Goal: Task Accomplishment & Management: Manage account settings

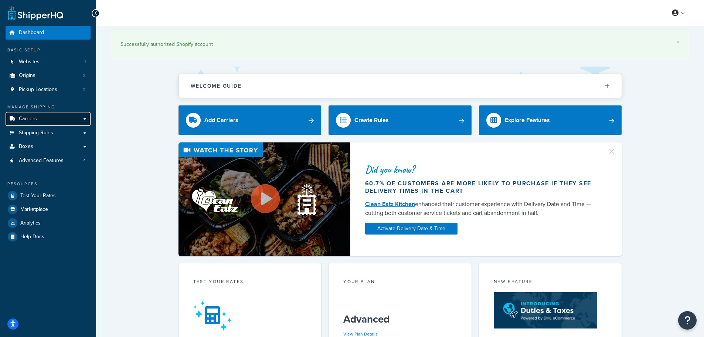
click at [34, 118] on span "Carriers" at bounding box center [28, 119] width 18 height 6
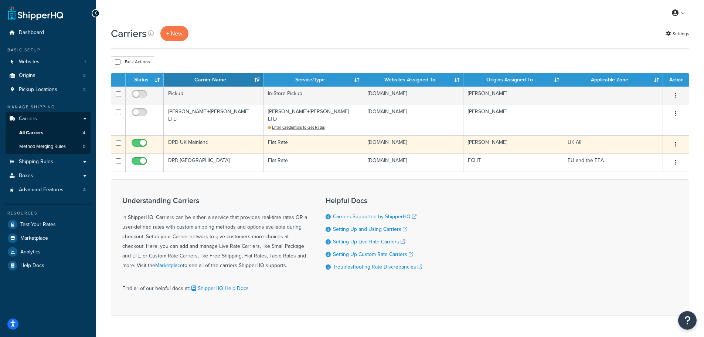
click at [190, 135] on td "DPD UK Mainland" at bounding box center [214, 144] width 100 height 18
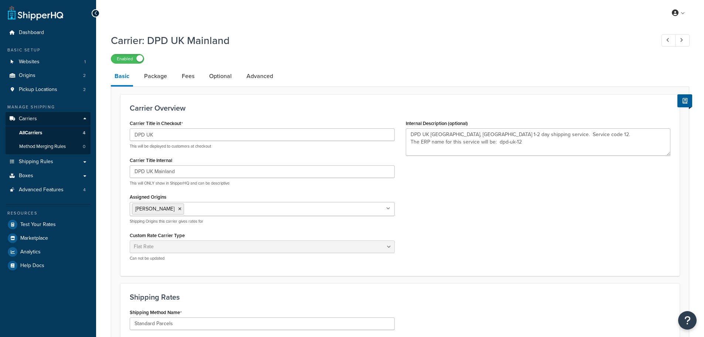
select select "flat"
select select "package"
click at [38, 162] on span "Shipping Rules" at bounding box center [36, 162] width 34 height 6
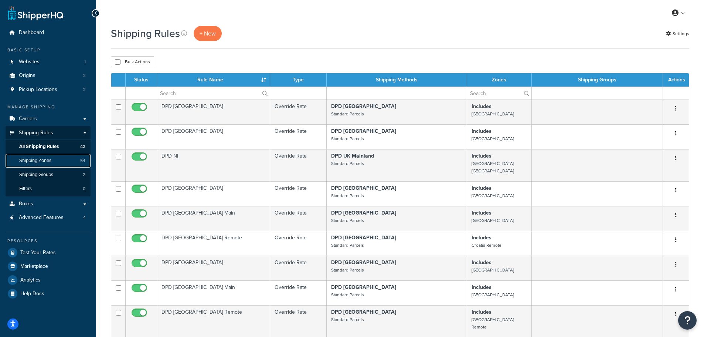
click at [33, 160] on span "Shipping Zones" at bounding box center [35, 160] width 32 height 6
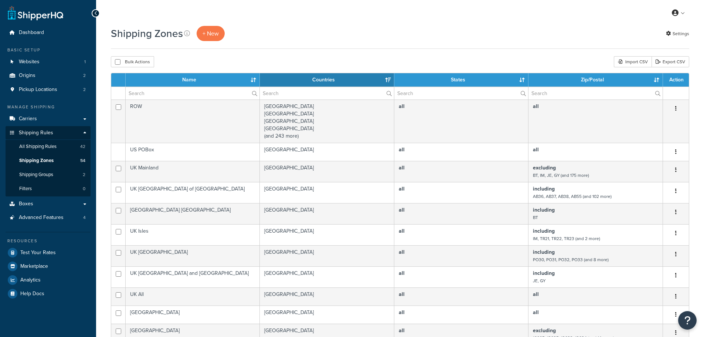
select select "15"
click at [53, 145] on span "All Shipping Rules" at bounding box center [37, 146] width 37 height 6
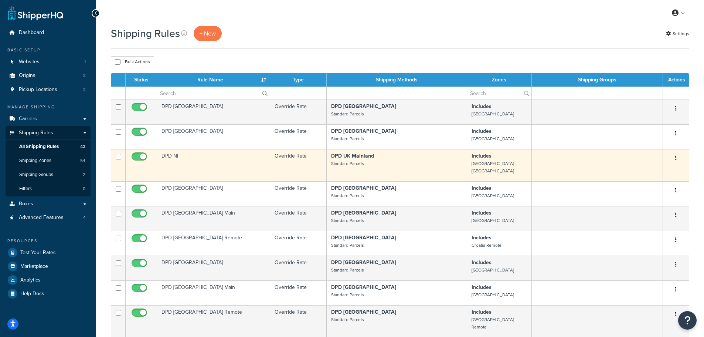
click at [210, 156] on td "DPD NI" at bounding box center [213, 165] width 113 height 32
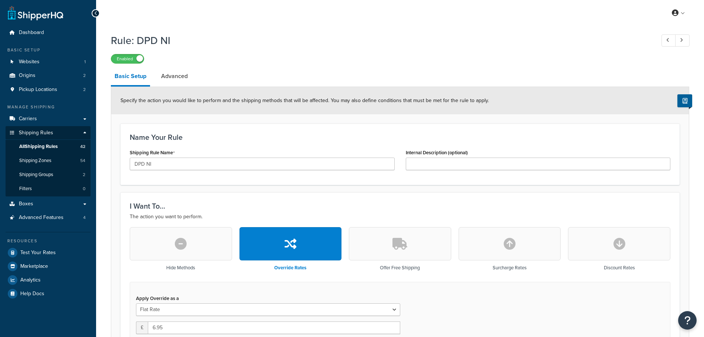
select select "BOX"
click at [129, 56] on label "Enabled" at bounding box center [127, 58] width 33 height 9
click at [173, 77] on link "Advanced" at bounding box center [174, 76] width 34 height 18
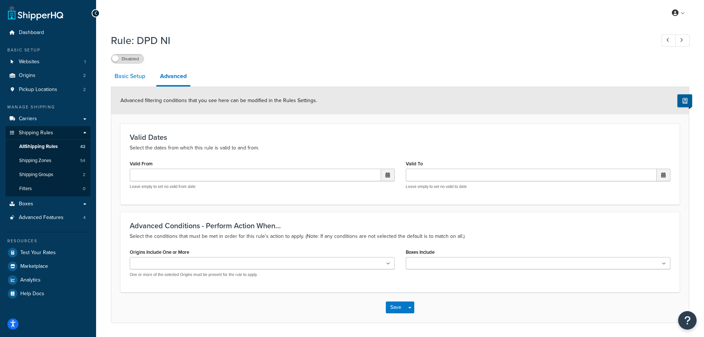
click at [128, 79] on link "Basic Setup" at bounding box center [130, 76] width 38 height 18
select select "BOX"
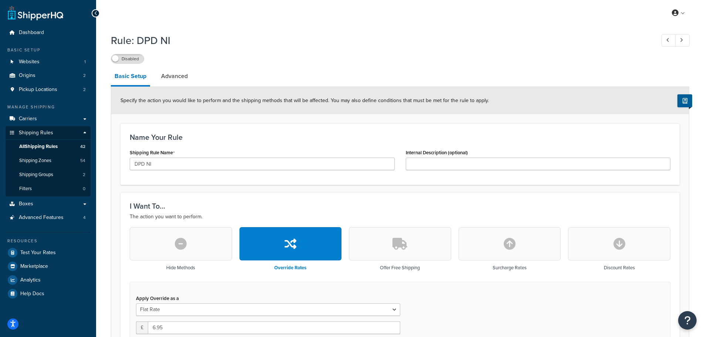
click at [97, 13] on icon at bounding box center [95, 13] width 3 height 5
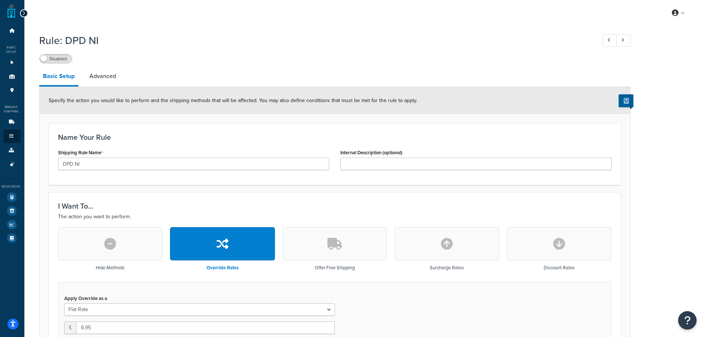
click at [23, 13] on icon at bounding box center [23, 13] width 3 height 5
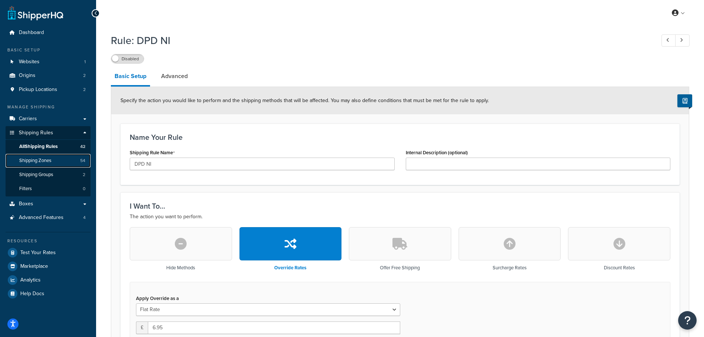
click at [37, 159] on span "Shipping Zones" at bounding box center [35, 160] width 32 height 6
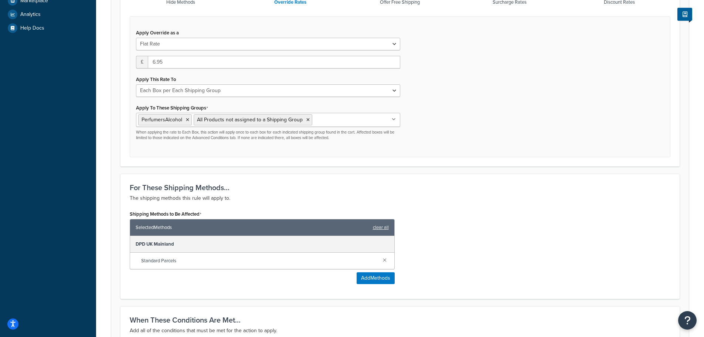
scroll to position [407, 0]
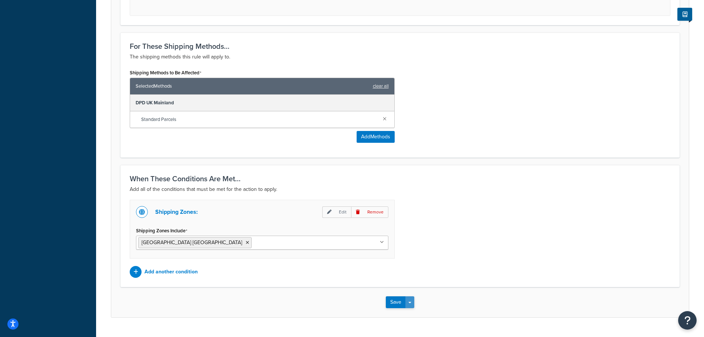
click at [410, 302] on button "Save Dropdown" at bounding box center [409, 302] width 9 height 12
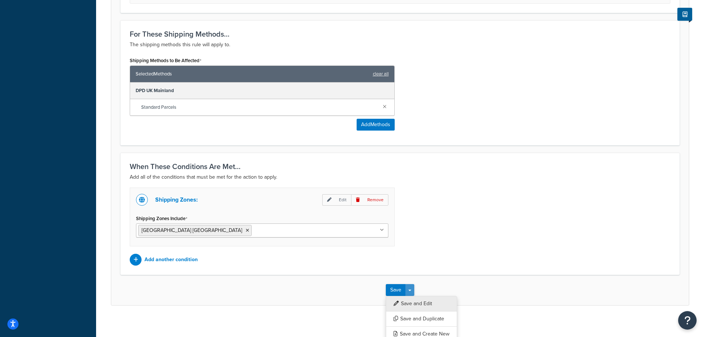
scroll to position [425, 0]
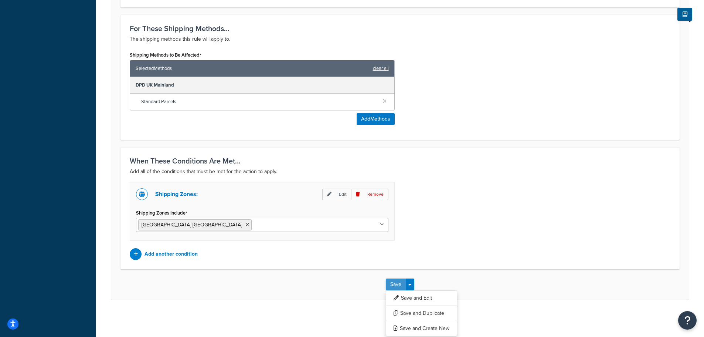
click at [397, 285] on button "Save" at bounding box center [396, 284] width 20 height 12
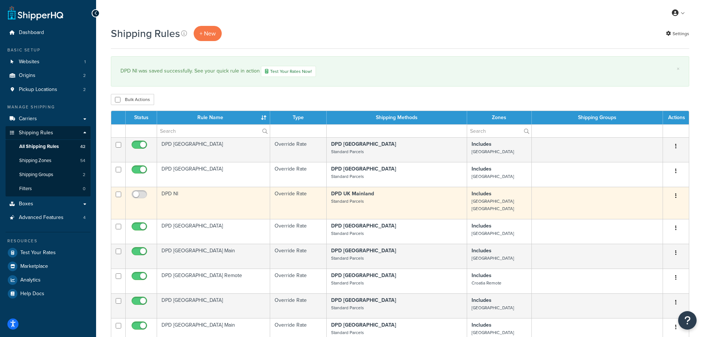
click at [676, 198] on icon "button" at bounding box center [675, 195] width 1 height 5
click at [648, 240] on link "Delete" at bounding box center [651, 239] width 58 height 15
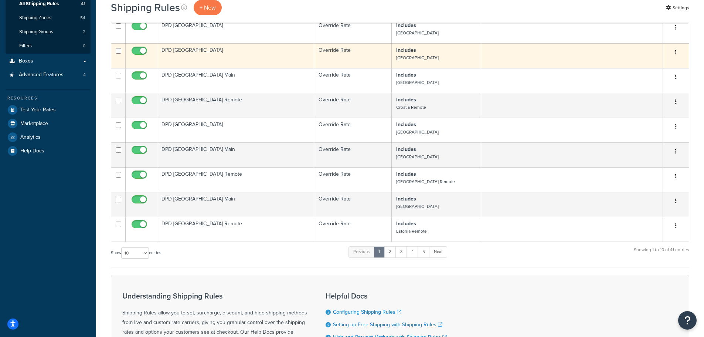
scroll to position [148, 0]
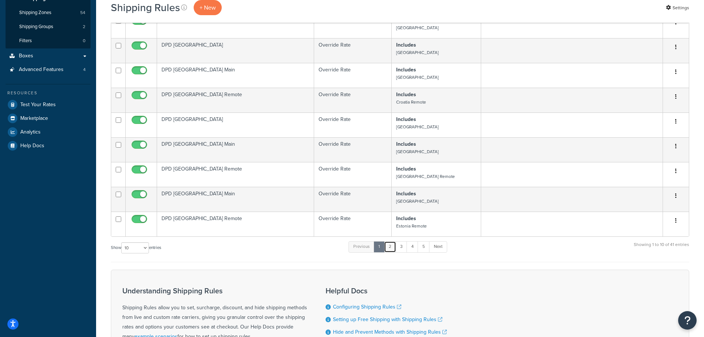
click at [391, 247] on link "2" at bounding box center [390, 246] width 12 height 11
click at [401, 244] on link "3" at bounding box center [400, 246] width 12 height 11
click at [410, 246] on link "4" at bounding box center [411, 246] width 12 height 11
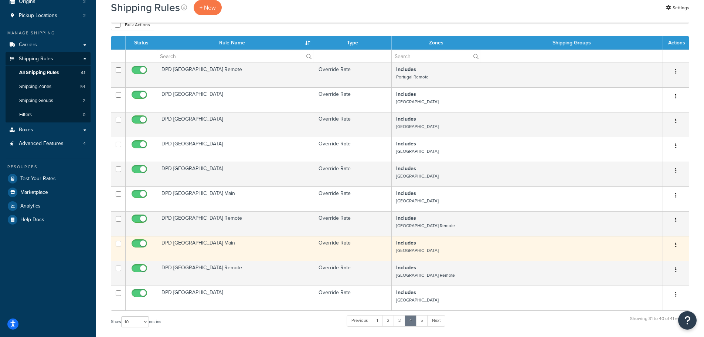
scroll to position [111, 0]
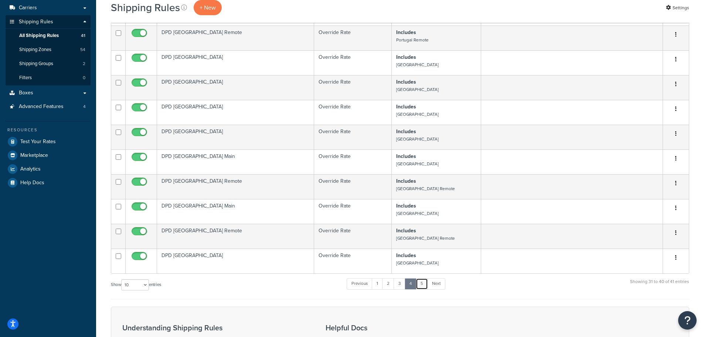
click at [422, 282] on link "5" at bounding box center [422, 283] width 12 height 11
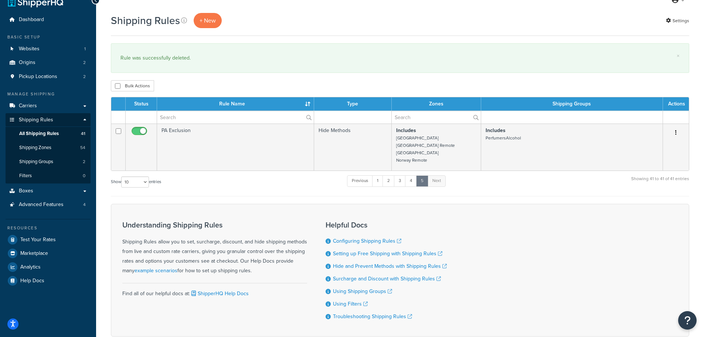
scroll to position [0, 0]
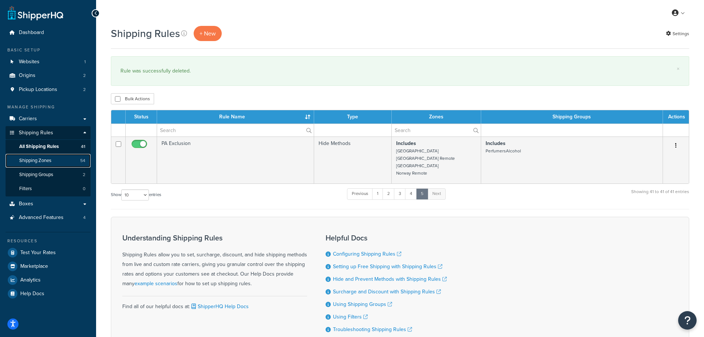
click at [41, 162] on span "Shipping Zones" at bounding box center [35, 160] width 32 height 6
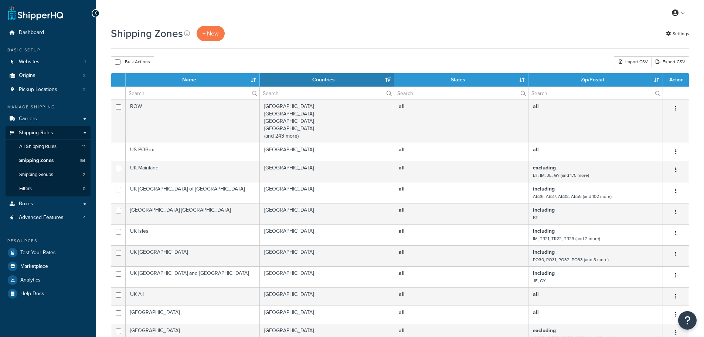
select select "15"
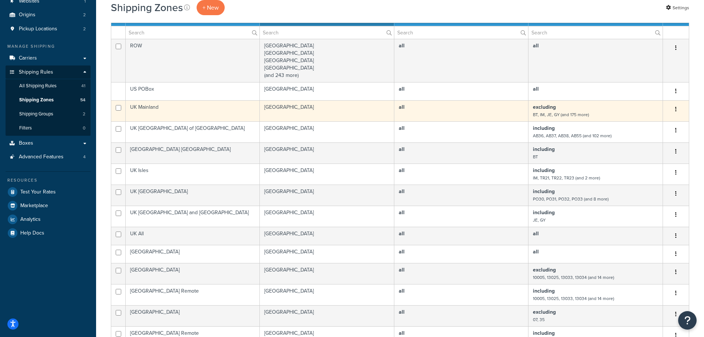
scroll to position [74, 0]
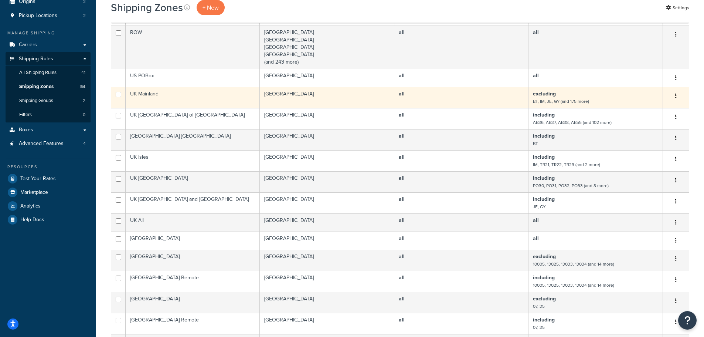
click at [146, 94] on td "UK Mainland" at bounding box center [193, 97] width 134 height 21
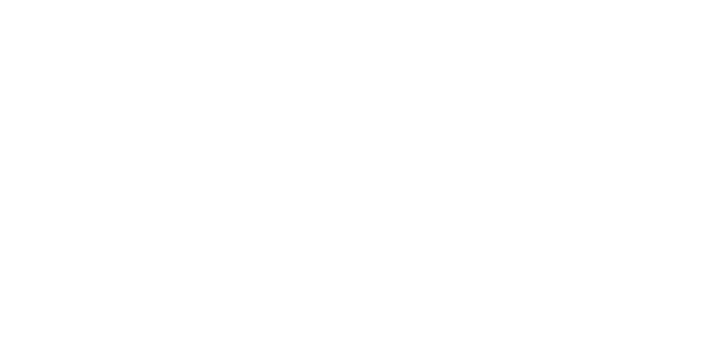
select select "excluding"
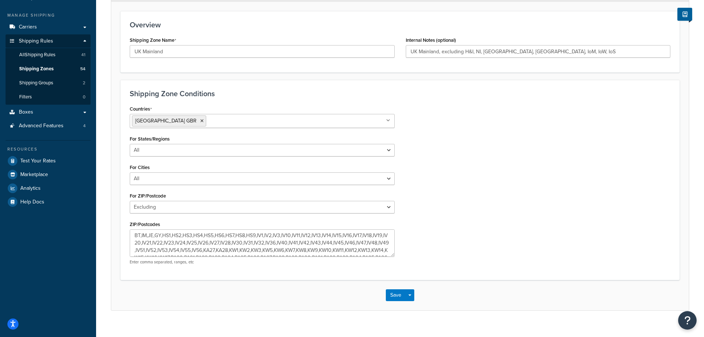
scroll to position [102, 0]
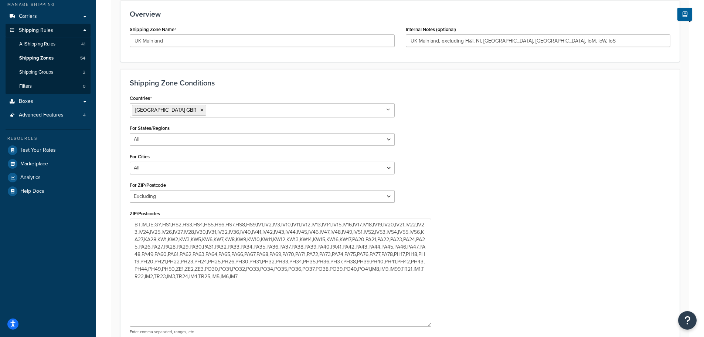
drag, startPoint x: 393, startPoint y: 243, endPoint x: 431, endPoint y: 323, distance: 89.3
click at [430, 323] on textarea "BT,IM,JE,GY,HS1,HS2,HS3,HS4,HS5,HS6,HS7,HS8,HS9,IV1,IV2,IV3,IV10,IV11,IV12,IV13…" at bounding box center [281, 272] width 302 height 108
drag, startPoint x: 269, startPoint y: 275, endPoint x: 129, endPoint y: 221, distance: 149.9
click at [129, 221] on div "Countries United Kingdom GBR All Countries ALL United States USA Afghanistan AF…" at bounding box center [262, 216] width 276 height 247
click at [427, 126] on div "Countries United Kingdom GBR All Countries ALL United States USA Afghanistan AF…" at bounding box center [400, 216] width 552 height 247
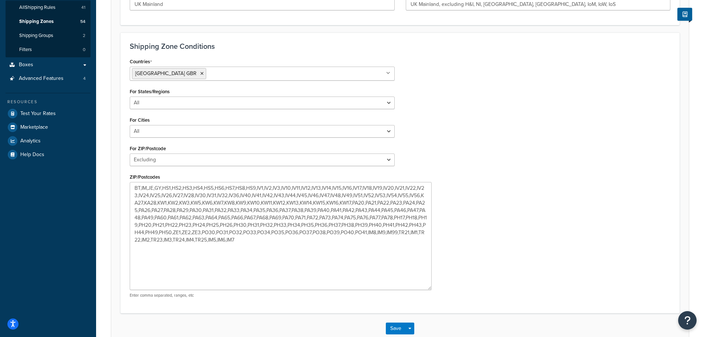
scroll to position [183, 0]
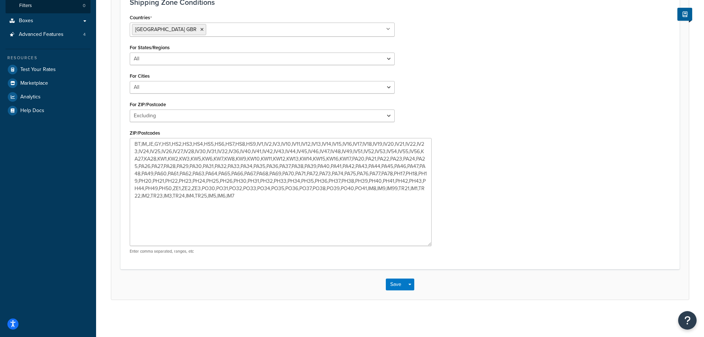
click at [395, 277] on div "Save Save Dropdown Save and Edit Save and Duplicate Save and Create New" at bounding box center [400, 284] width 578 height 30
click at [394, 282] on button "Save" at bounding box center [396, 284] width 20 height 12
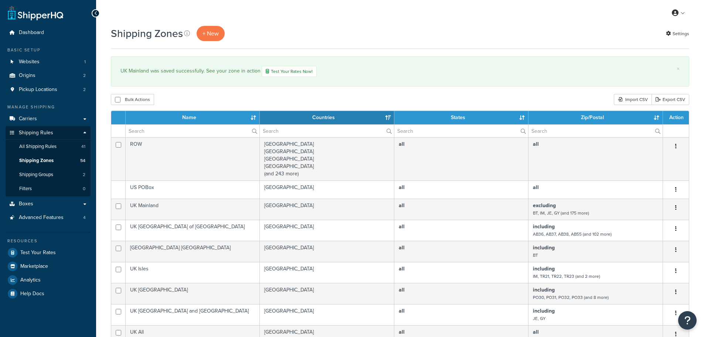
select select "15"
click at [33, 117] on span "Carriers" at bounding box center [28, 119] width 18 height 6
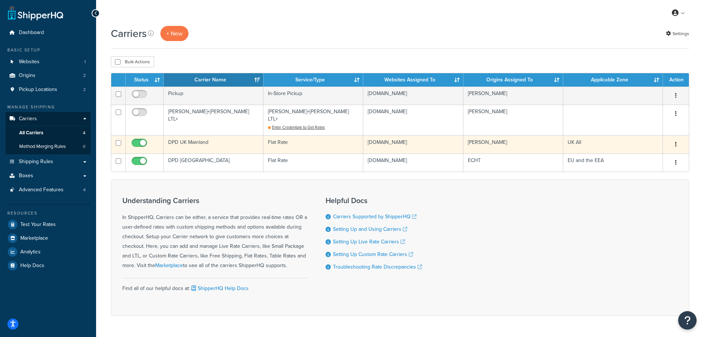
click at [203, 136] on td "DPD UK Mainland" at bounding box center [214, 144] width 100 height 18
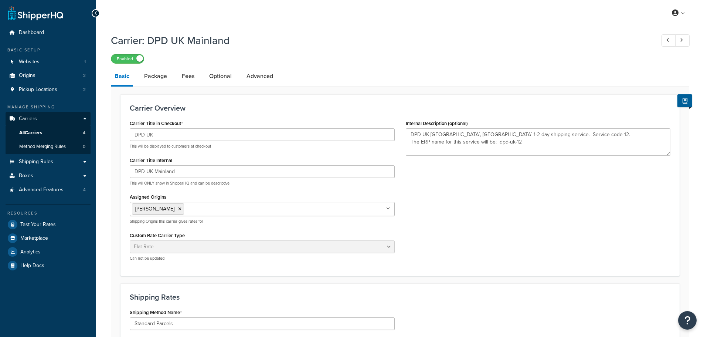
select select "flat"
select select "package"
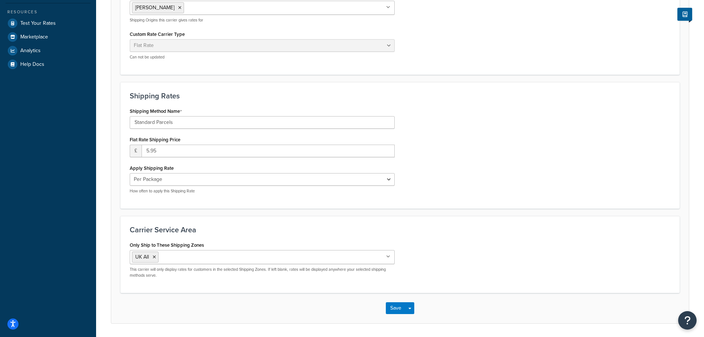
scroll to position [225, 0]
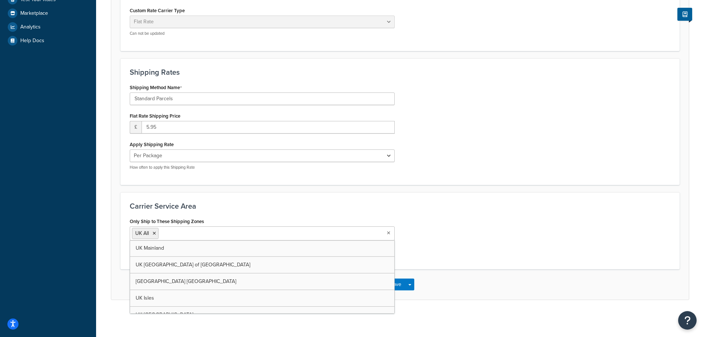
click at [181, 232] on input "Only Ship to These Shipping Zones" at bounding box center [192, 233] width 65 height 8
click at [198, 232] on icon at bounding box center [197, 233] width 3 height 4
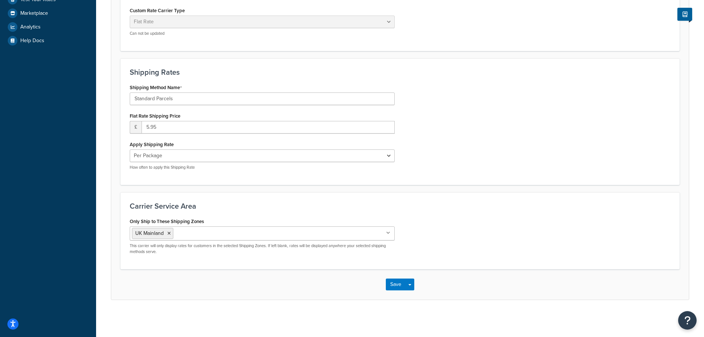
click at [306, 197] on div "Carrier Service Area Only Ship to These Shipping Zones UK Mainland UK Highlands…" at bounding box center [399, 230] width 559 height 77
click at [390, 285] on button "Save" at bounding box center [396, 284] width 20 height 12
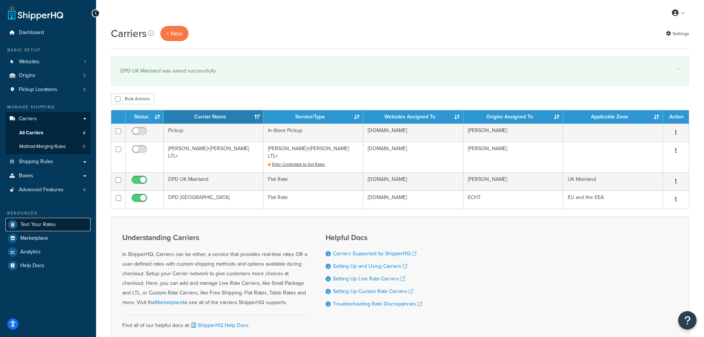
click at [34, 223] on span "Test Your Rates" at bounding box center [37, 224] width 35 height 6
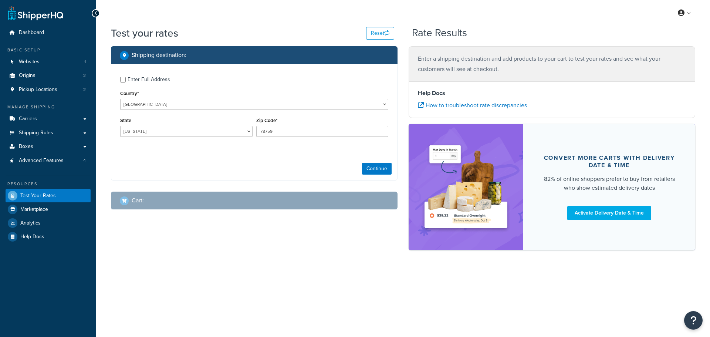
select select "[GEOGRAPHIC_DATA]"
click at [147, 102] on select "United States United Kingdom Afghanistan Åland Islands Albania Algeria American…" at bounding box center [254, 104] width 268 height 11
select select "GB"
click at [120, 99] on select "United States United Kingdom Afghanistan Åland Islands Albania Algeria American…" at bounding box center [254, 104] width 268 height 11
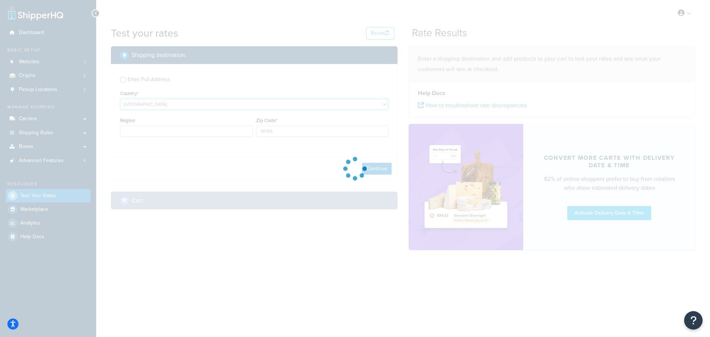
type input "TX"
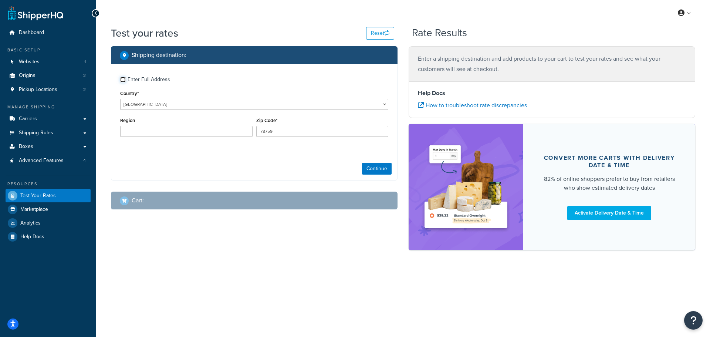
click at [122, 80] on input "Enter Full Address" at bounding box center [123, 80] width 6 height 6
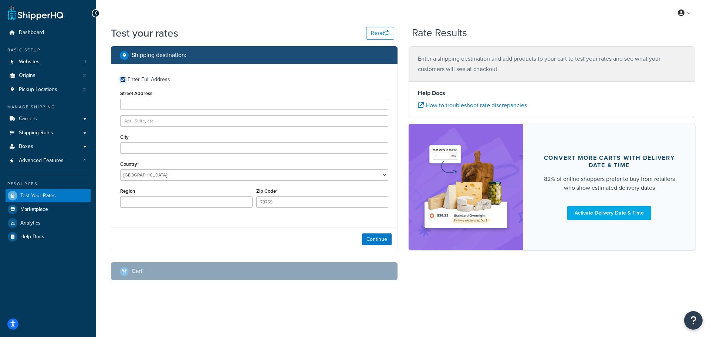
checkbox input "false"
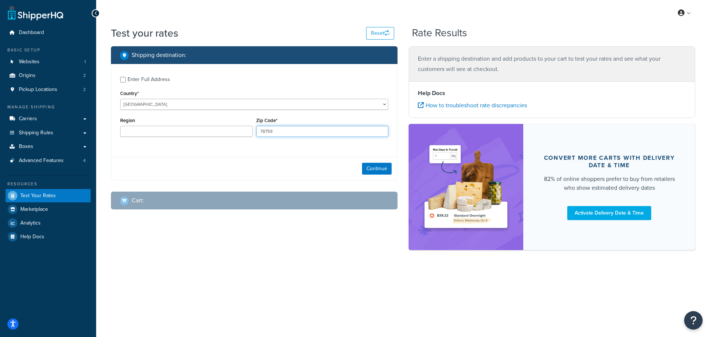
drag, startPoint x: 265, startPoint y: 132, endPoint x: 255, endPoint y: 135, distance: 11.2
click at [255, 135] on div "Zip Code* 78759" at bounding box center [322, 128] width 136 height 27
paste input "CM15 8SA"
type input "CM15 8SA"
click at [247, 142] on div "Region" at bounding box center [186, 128] width 136 height 27
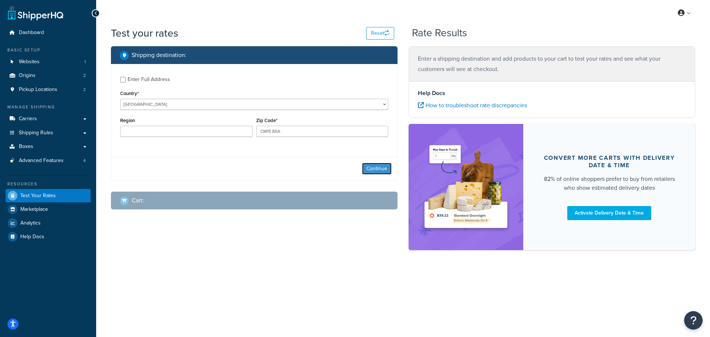
click at [370, 167] on button "Continue" at bounding box center [377, 169] width 30 height 12
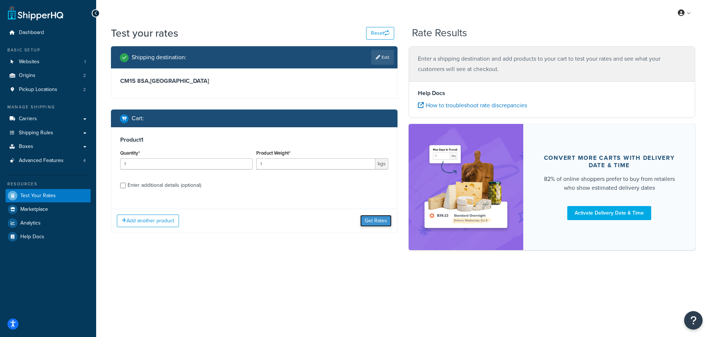
click at [373, 218] on button "Get Rates" at bounding box center [375, 221] width 31 height 12
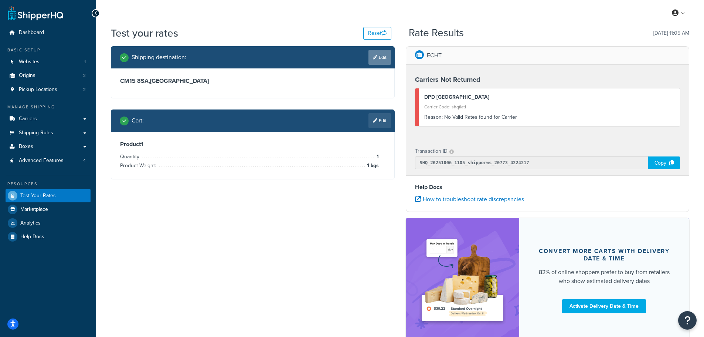
click at [382, 54] on link "Edit" at bounding box center [380, 57] width 23 height 15
select select "GB"
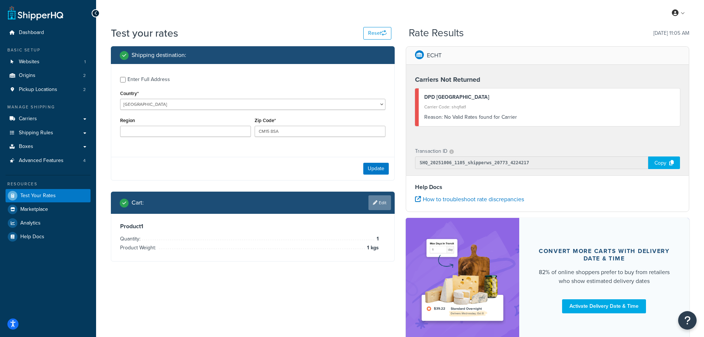
click at [374, 201] on icon at bounding box center [375, 202] width 4 height 4
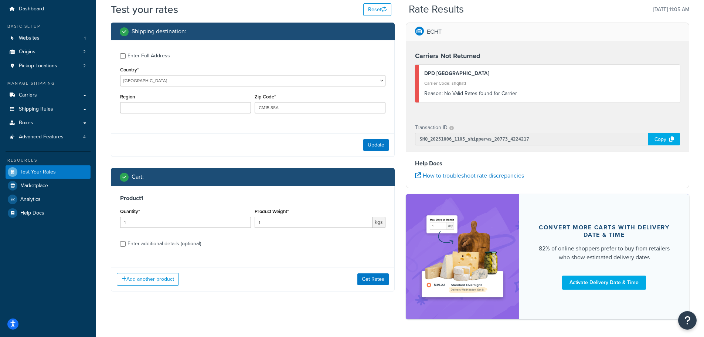
scroll to position [51, 0]
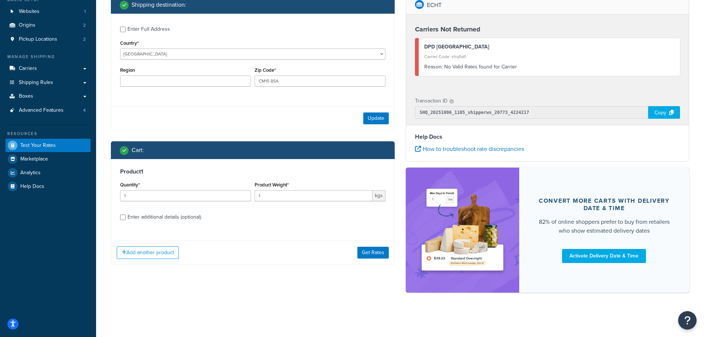
click at [152, 217] on div "Enter additional details (optional)" at bounding box center [165, 217] width 74 height 10
click at [126, 217] on input "Enter additional details (optional)" at bounding box center [123, 217] width 6 height 6
checkbox input "true"
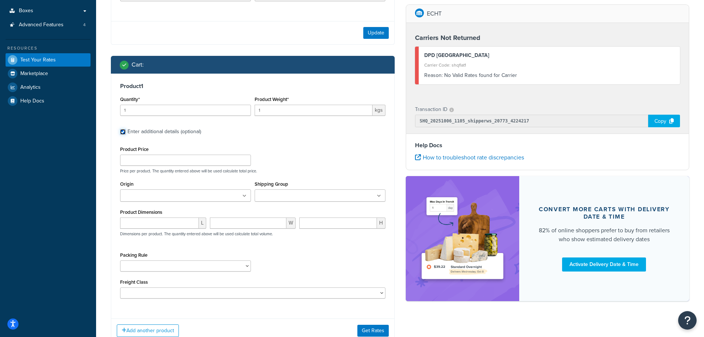
scroll to position [152, 0]
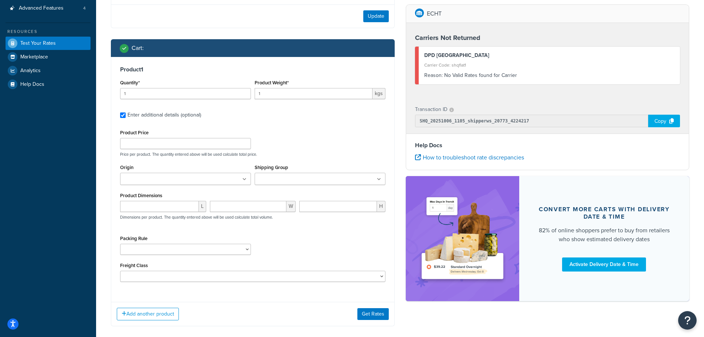
click at [160, 177] on input "Origin" at bounding box center [154, 179] width 65 height 8
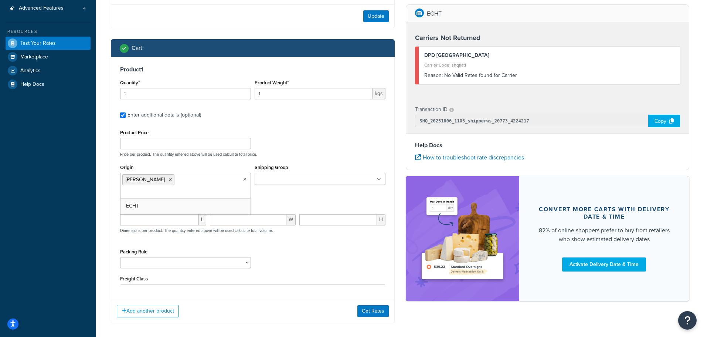
click at [301, 130] on div "Product Price Price per product. The quantity entered above will be used calcul…" at bounding box center [252, 142] width 269 height 29
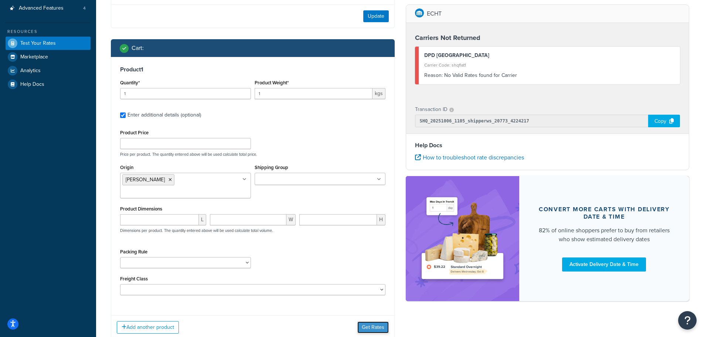
click at [375, 321] on button "Get Rates" at bounding box center [372, 327] width 31 height 12
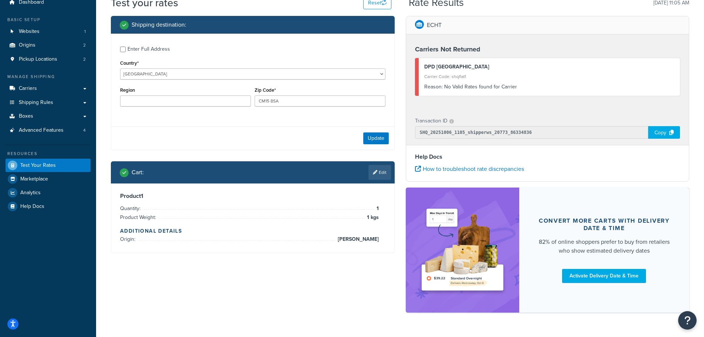
scroll to position [14, 0]
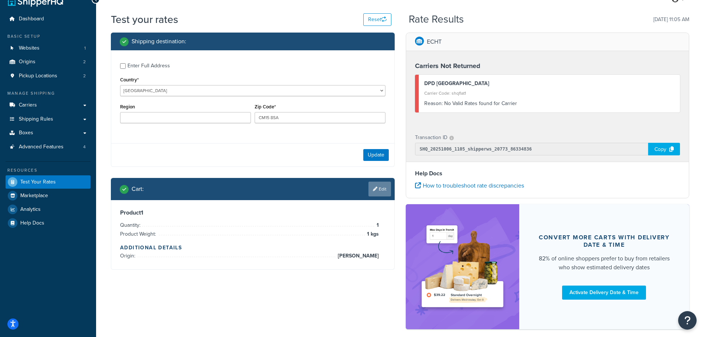
click at [381, 184] on link "Edit" at bounding box center [380, 188] width 23 height 15
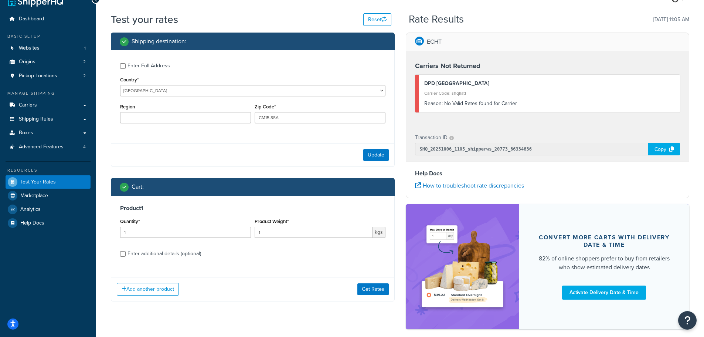
scroll to position [51, 0]
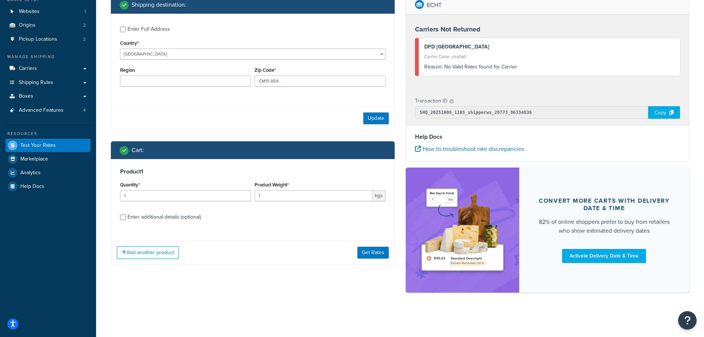
click at [172, 223] on div "Product 1 Quantity* 1 Product Weight* 1 kgs Enter additional details (optional)" at bounding box center [252, 197] width 283 height 76
click at [179, 218] on div "Enter additional details (optional)" at bounding box center [165, 217] width 74 height 10
click at [126, 218] on input "Enter additional details (optional)" at bounding box center [123, 217] width 6 height 6
checkbox input "true"
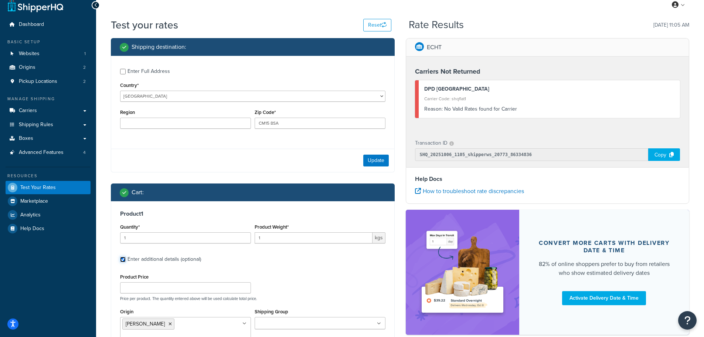
scroll to position [8, 0]
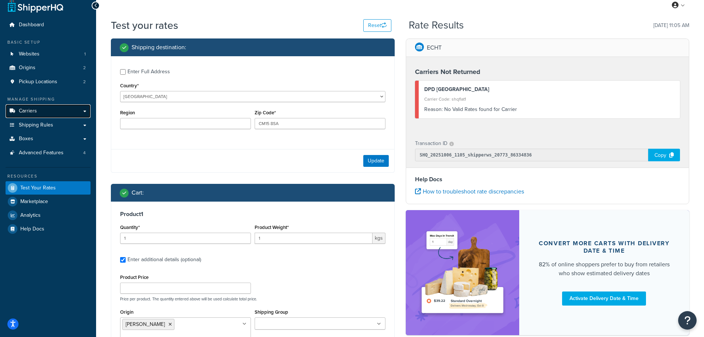
click at [25, 112] on span "Carriers" at bounding box center [28, 111] width 18 height 6
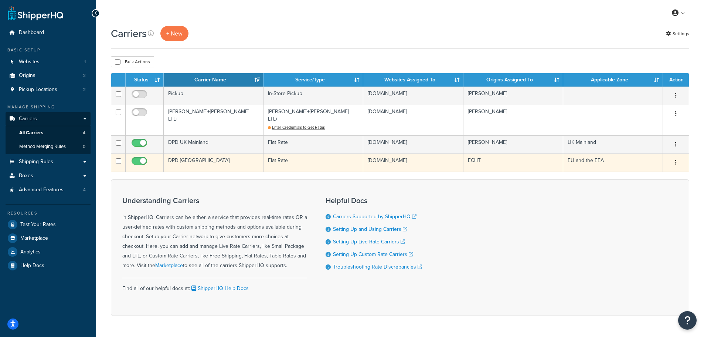
click at [214, 153] on td "DPD [GEOGRAPHIC_DATA]" at bounding box center [214, 162] width 100 height 18
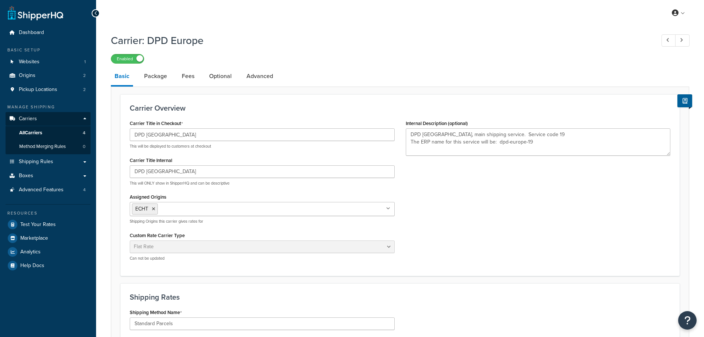
select select "flat"
select select "package"
click at [28, 162] on span "Shipping Rules" at bounding box center [36, 162] width 34 height 6
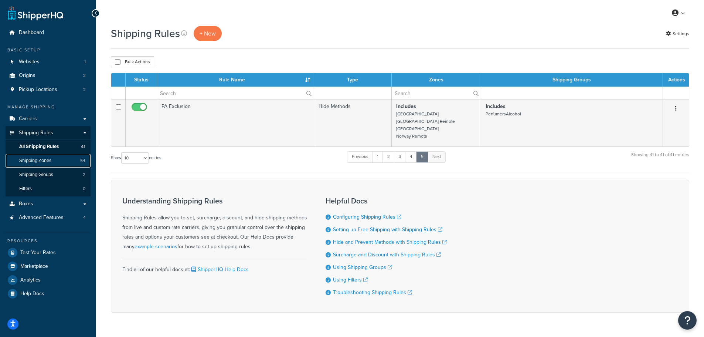
click at [34, 162] on span "Shipping Zones" at bounding box center [35, 160] width 32 height 6
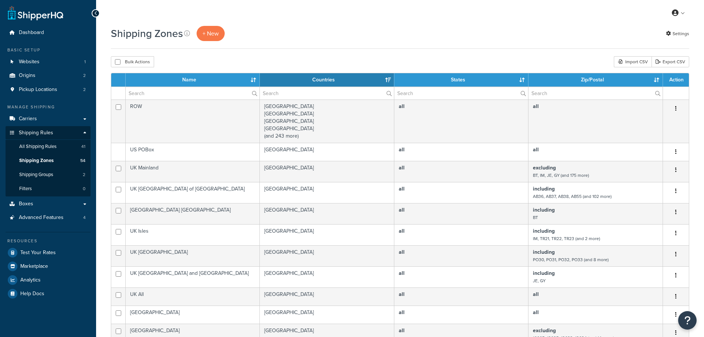
select select "15"
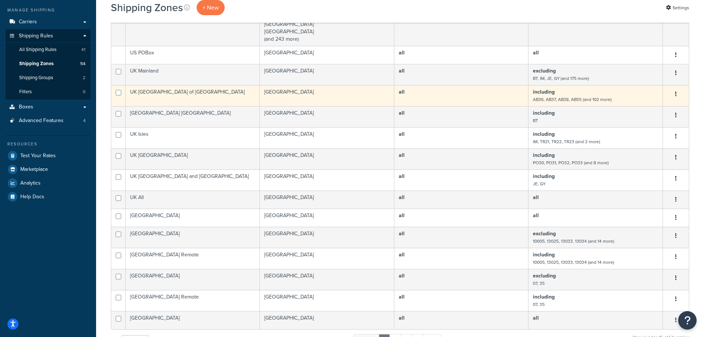
scroll to position [222, 0]
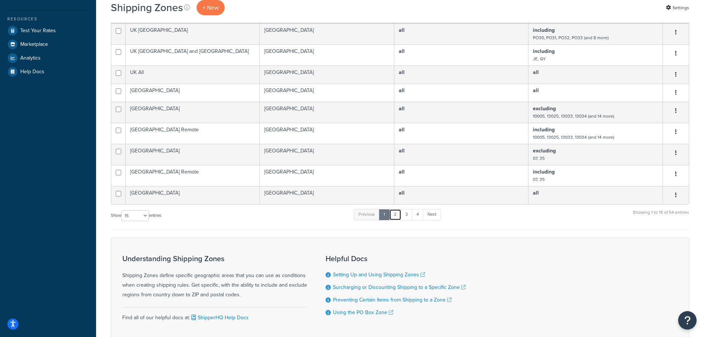
click at [399, 217] on link "2" at bounding box center [395, 214] width 12 height 11
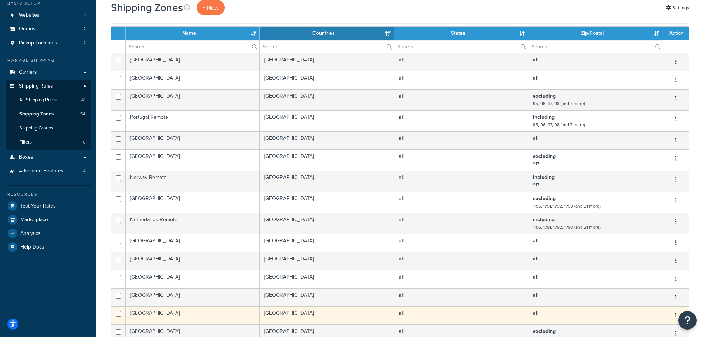
scroll to position [185, 0]
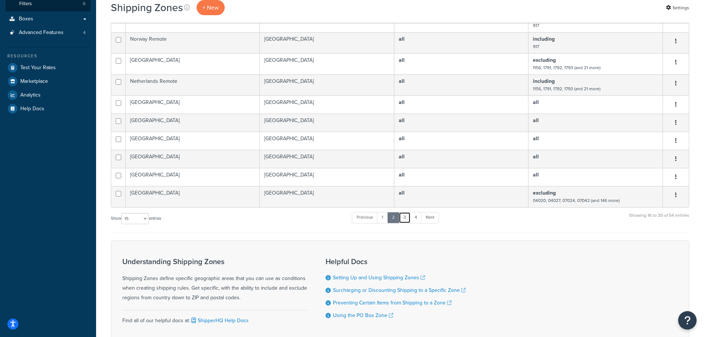
click at [405, 218] on link "3" at bounding box center [405, 217] width 12 height 11
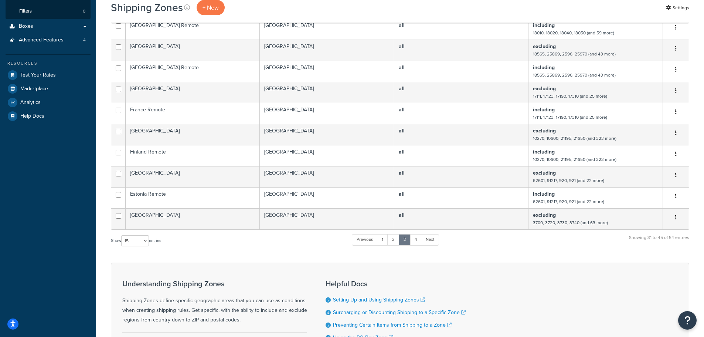
scroll to position [222, 0]
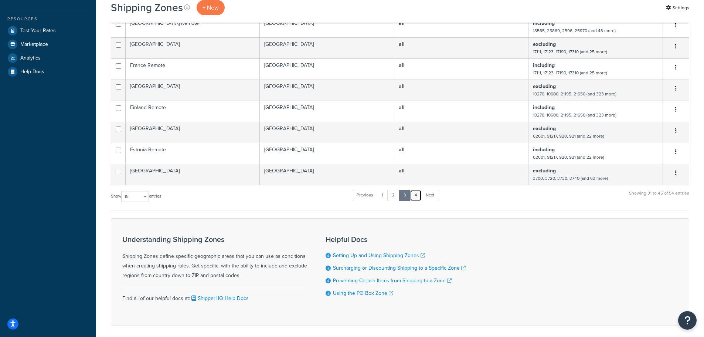
click at [417, 196] on link "4" at bounding box center [416, 195] width 12 height 11
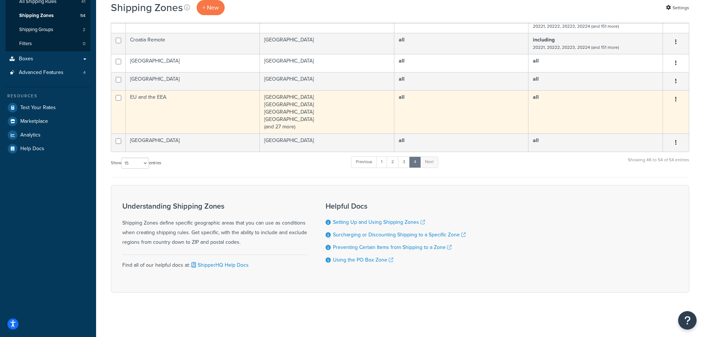
click at [237, 111] on td "EU and the EEA" at bounding box center [193, 111] width 134 height 43
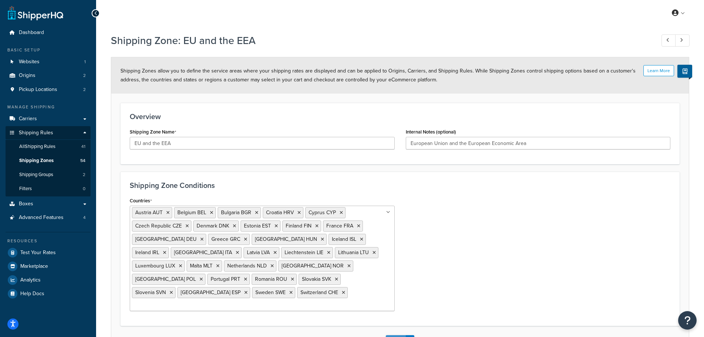
click at [391, 335] on button "Save" at bounding box center [396, 341] width 20 height 12
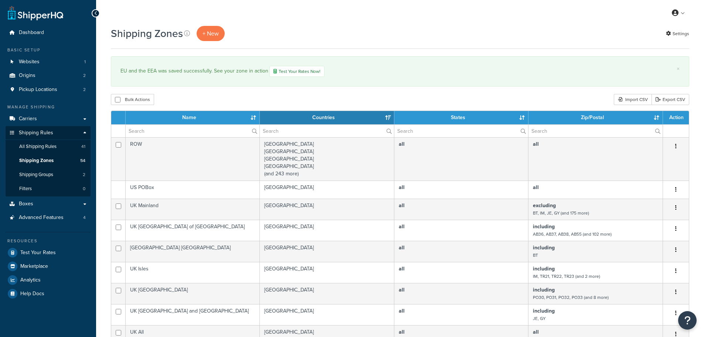
select select "15"
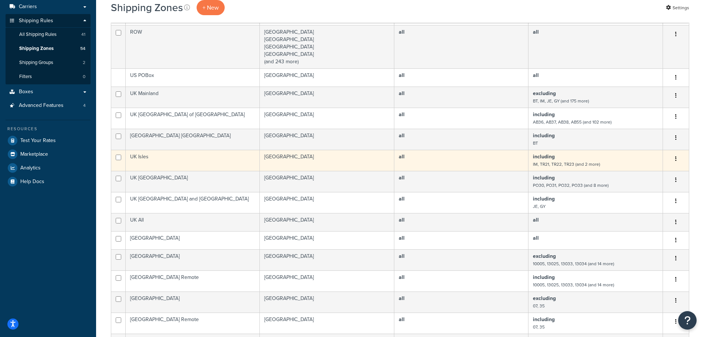
scroll to position [111, 0]
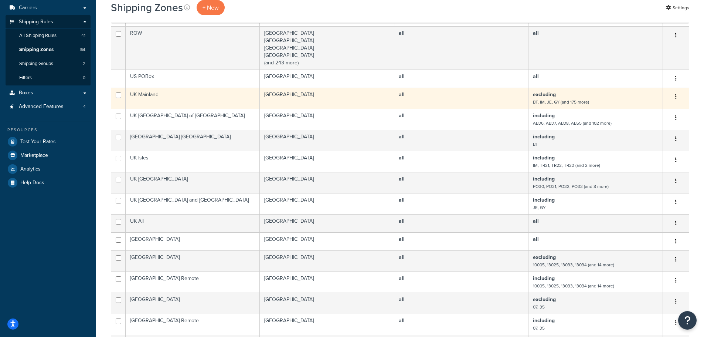
click at [203, 97] on td "UK Mainland" at bounding box center [193, 98] width 134 height 21
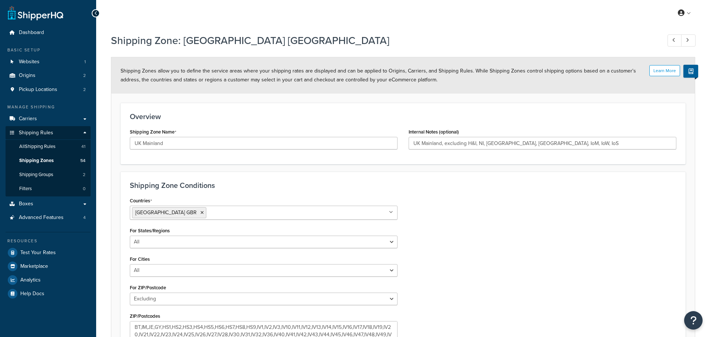
select select "excluding"
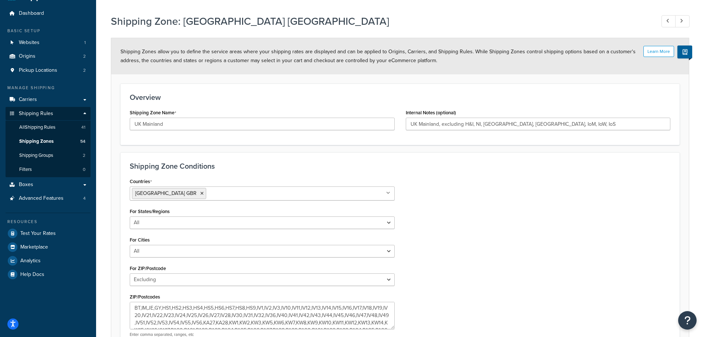
scroll to position [37, 0]
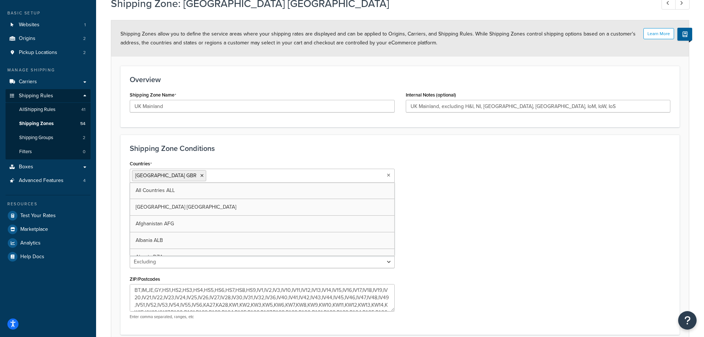
click at [253, 174] on ul "United Kingdom GBR" at bounding box center [262, 176] width 265 height 14
click at [245, 148] on h3 "Shipping Zone Conditions" at bounding box center [400, 148] width 541 height 8
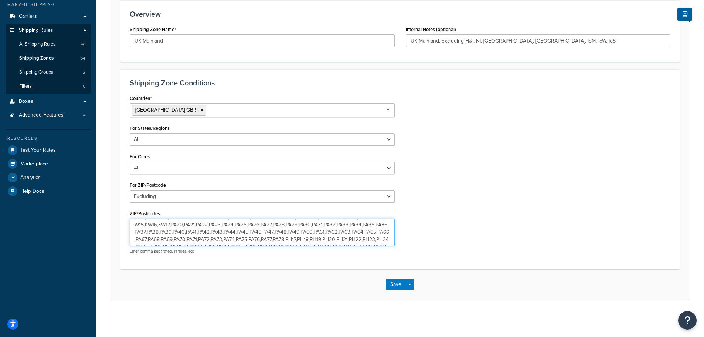
scroll to position [0, 0]
click at [458, 194] on div "Countries United Kingdom GBR All Countries ALL United States USA Afghanistan AF…" at bounding box center [400, 176] width 552 height 167
click at [394, 282] on button "Save" at bounding box center [396, 284] width 20 height 12
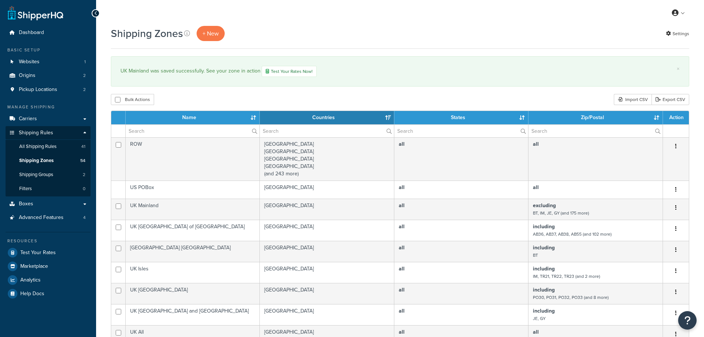
select select "15"
click at [53, 88] on span "Pickup Locations" at bounding box center [38, 89] width 38 height 6
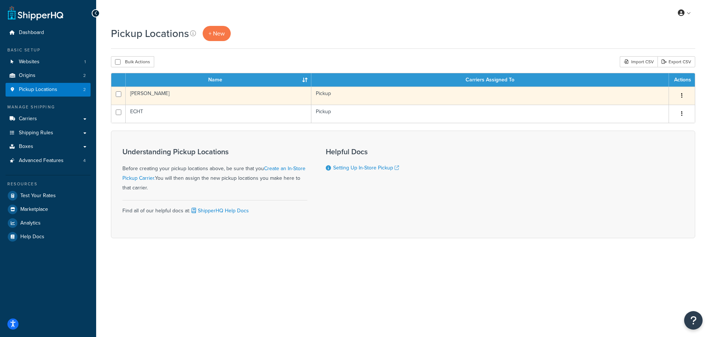
click at [147, 96] on td "[PERSON_NAME]" at bounding box center [219, 95] width 186 height 18
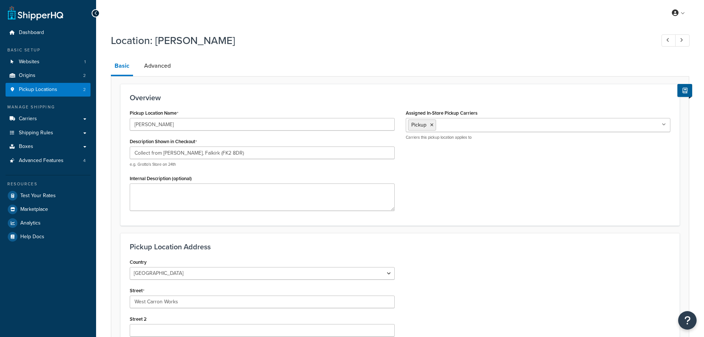
select select "1226"
click at [163, 67] on link "Advanced" at bounding box center [157, 66] width 34 height 18
